Goal: Information Seeking & Learning: Check status

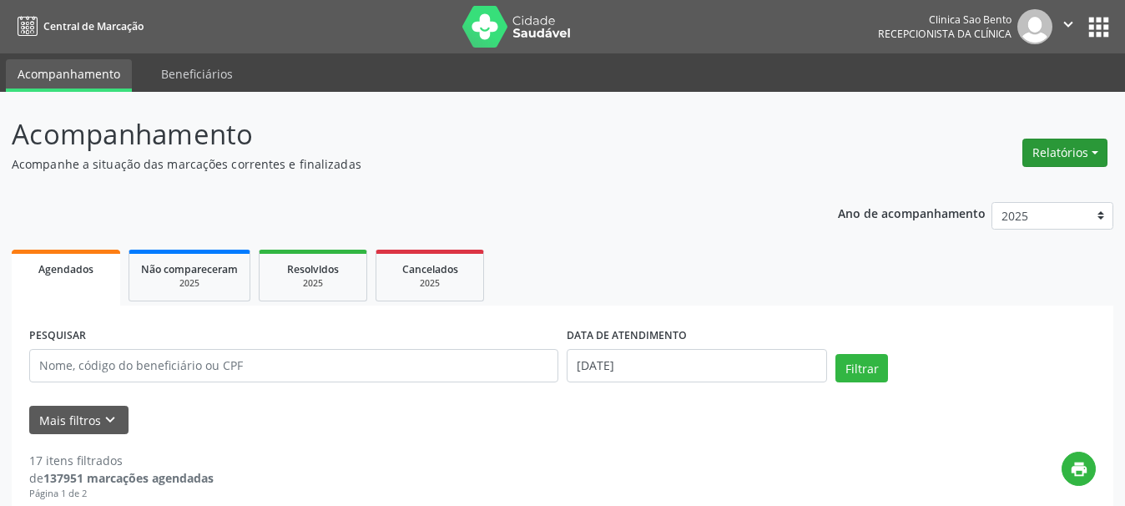
click at [1085, 144] on button "Relatórios" at bounding box center [1064, 152] width 85 height 28
click at [1017, 187] on link "Agendamentos" at bounding box center [1016, 188] width 179 height 23
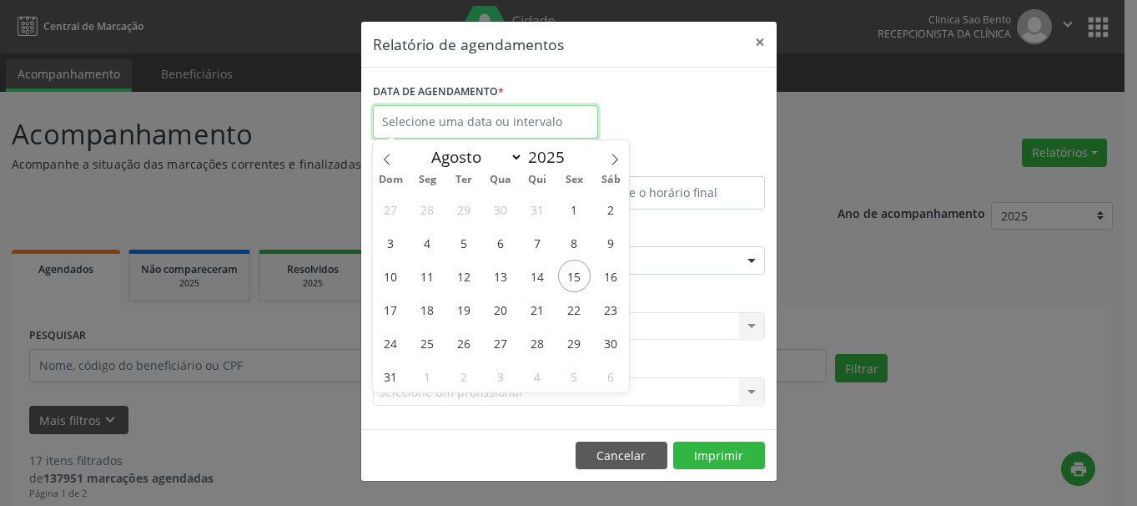
click at [525, 118] on input "text" at bounding box center [485, 121] width 225 height 33
click at [431, 306] on span "18" at bounding box center [427, 309] width 33 height 33
type input "[DATE]"
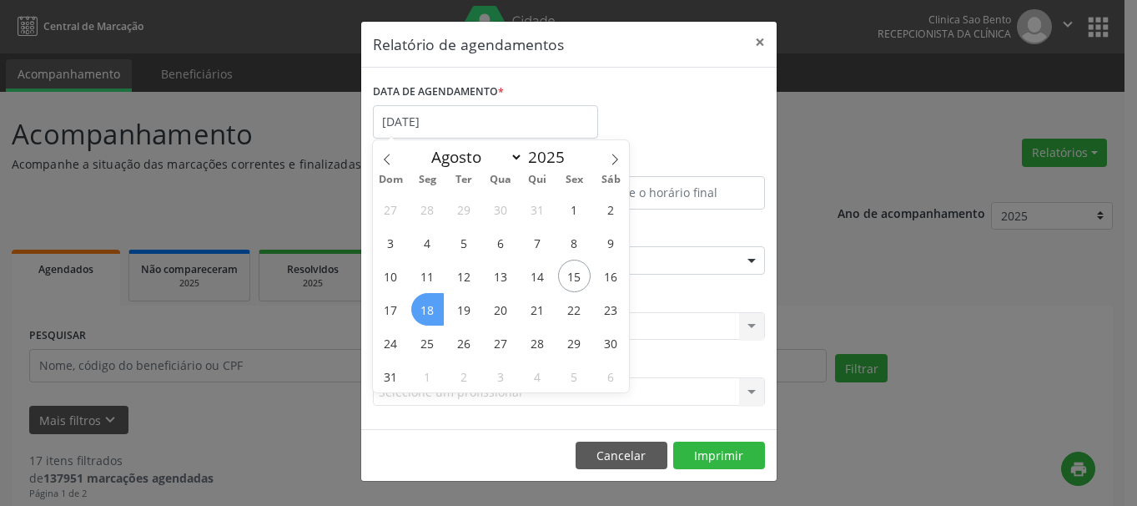
click at [431, 306] on span "18" at bounding box center [427, 309] width 33 height 33
click at [431, 306] on div "CLÍNICA * Selecione uma clínica Nenhum resultado encontrado para: " " Não há ne…" at bounding box center [569, 318] width 400 height 65
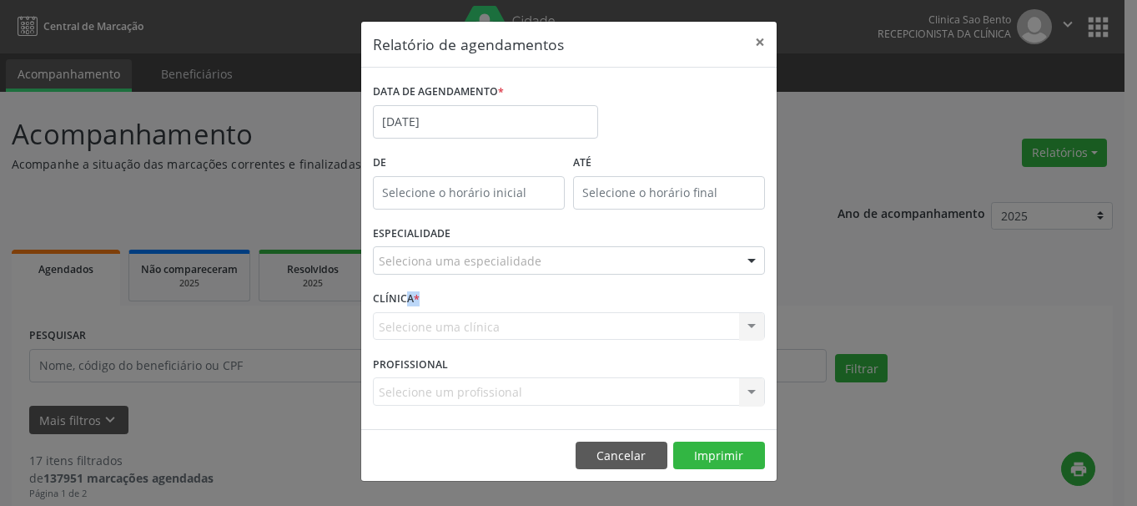
click at [731, 274] on div "Seleciona uma especialidade" at bounding box center [569, 260] width 392 height 28
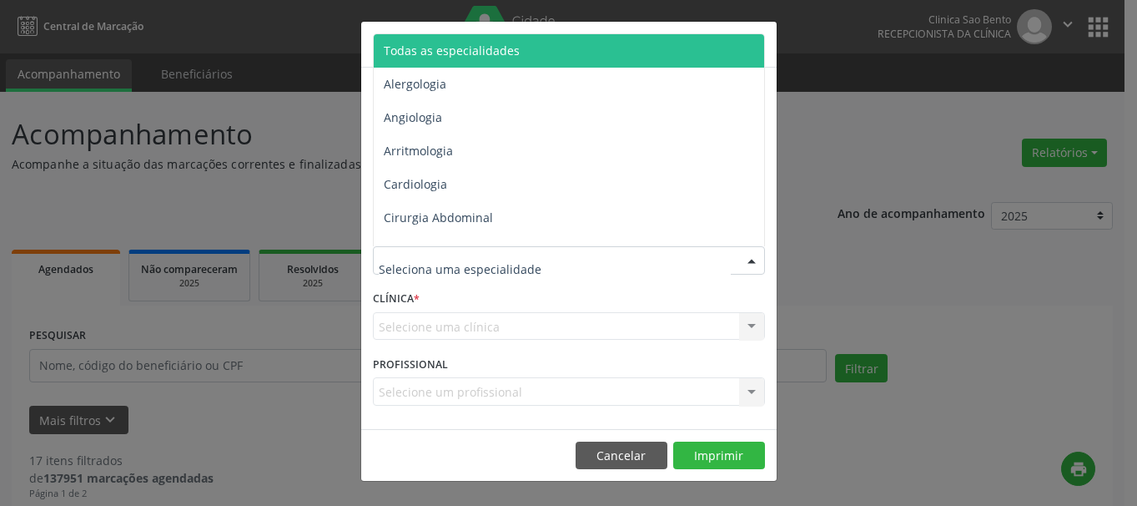
click at [573, 53] on span "Todas as especialidades" at bounding box center [570, 50] width 393 height 33
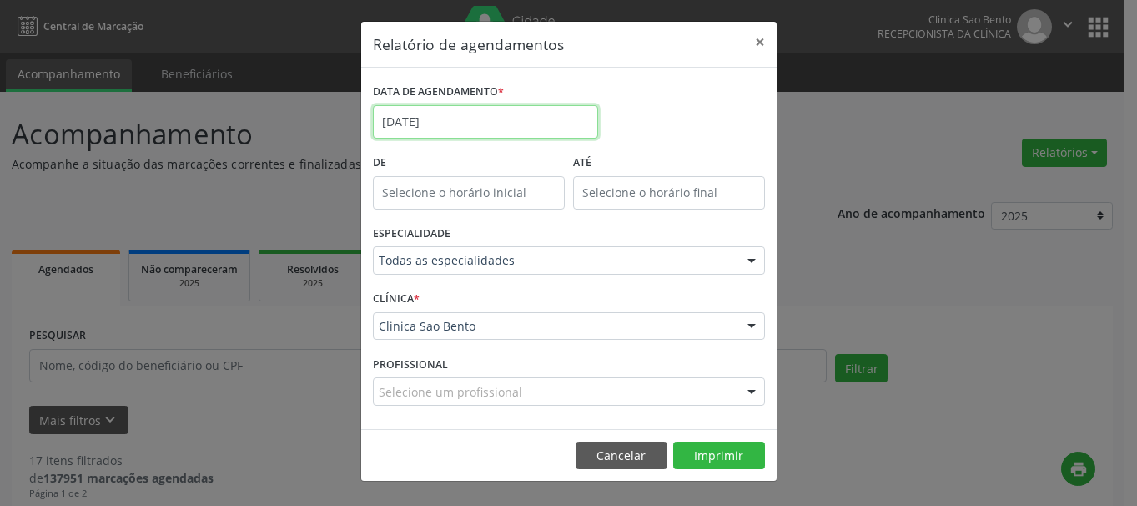
click at [549, 117] on input "[DATE]" at bounding box center [485, 121] width 225 height 33
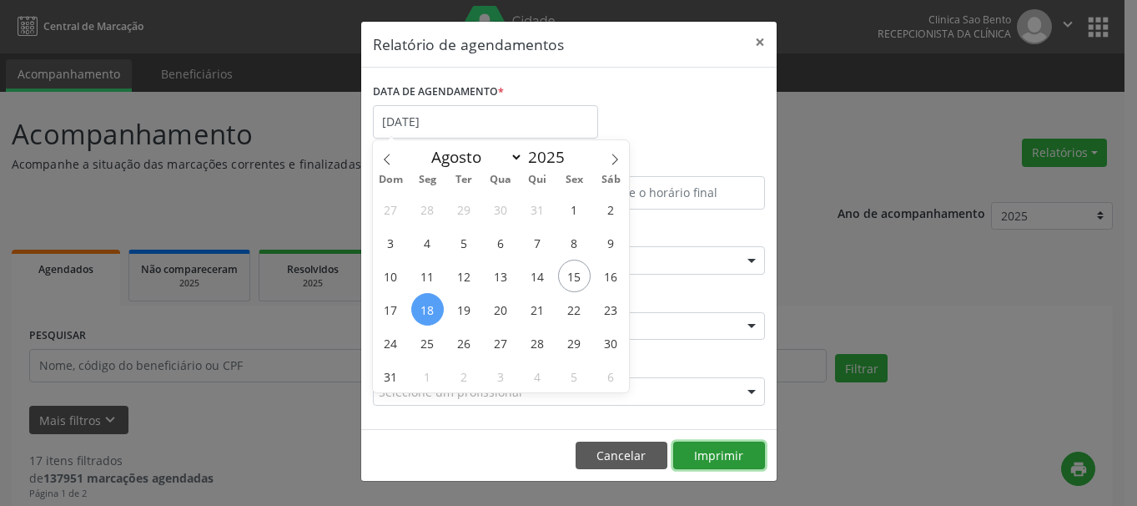
click at [718, 460] on button "Imprimir" at bounding box center [719, 455] width 92 height 28
